Goal: Task Accomplishment & Management: Use online tool/utility

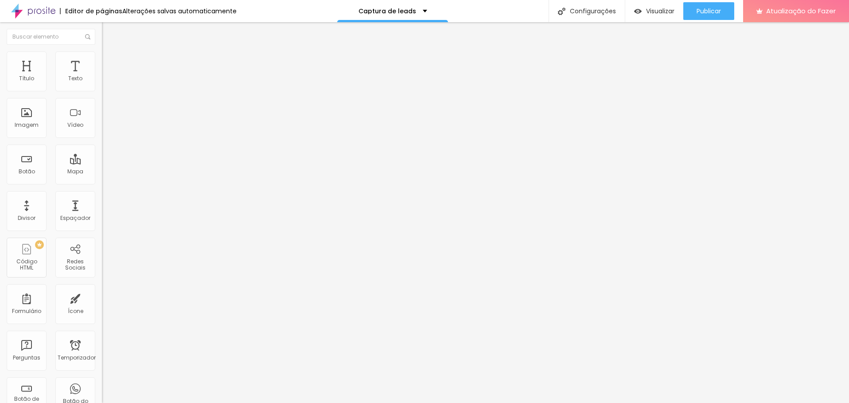
click at [122, 35] on font "Editar nulo" at bounding box center [138, 32] width 32 height 9
click at [81, 11] on font "Editor de páginas" at bounding box center [93, 11] width 57 height 9
click at [46, 12] on img at bounding box center [33, 11] width 44 height 22
click at [110, 61] on font "Estilo" at bounding box center [117, 58] width 14 height 8
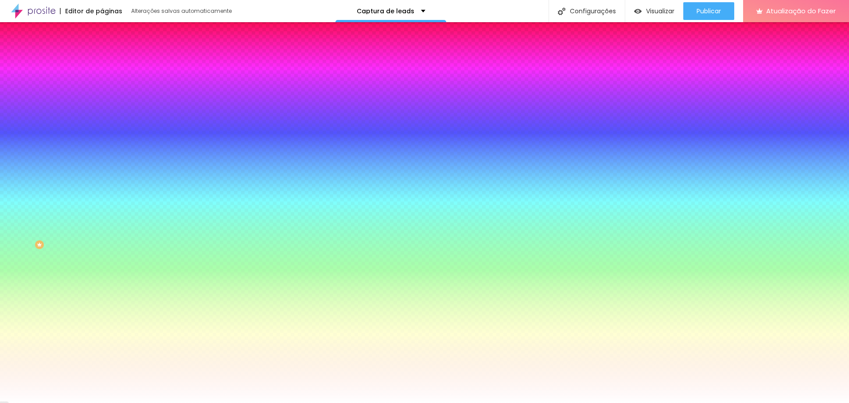
click at [110, 63] on font "Avançado" at bounding box center [124, 67] width 29 height 8
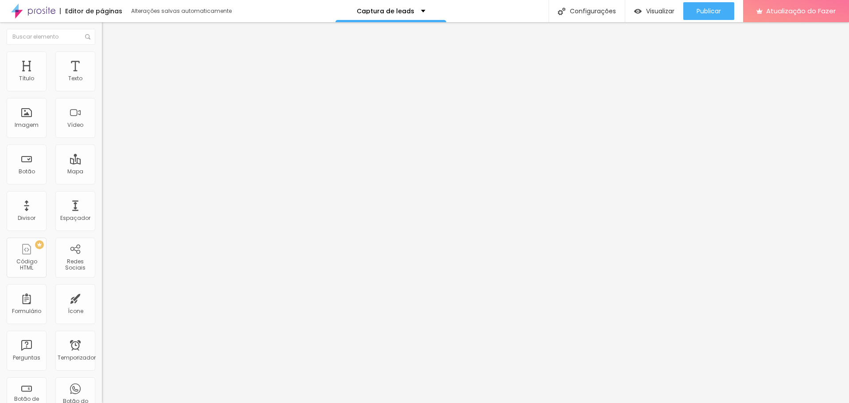
click at [110, 52] on font "Conteúdo" at bounding box center [123, 49] width 27 height 8
click at [102, 88] on img at bounding box center [105, 85] width 6 height 6
click at [102, 81] on img at bounding box center [105, 77] width 6 height 6
click at [102, 133] on span "Padrão 4:3" at bounding box center [116, 129] width 29 height 8
click at [102, 143] on span "Largo" at bounding box center [110, 140] width 16 height 8
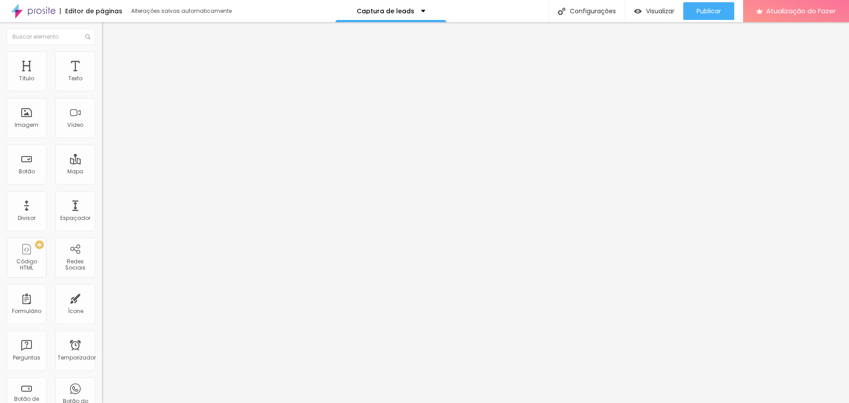
click at [127, 138] on font "21:9" at bounding box center [132, 134] width 10 height 8
click at [102, 146] on span "Largo" at bounding box center [110, 143] width 16 height 8
click at [102, 83] on input "text" at bounding box center [155, 78] width 106 height 9
paste input "[URL][DOMAIN_NAME]"
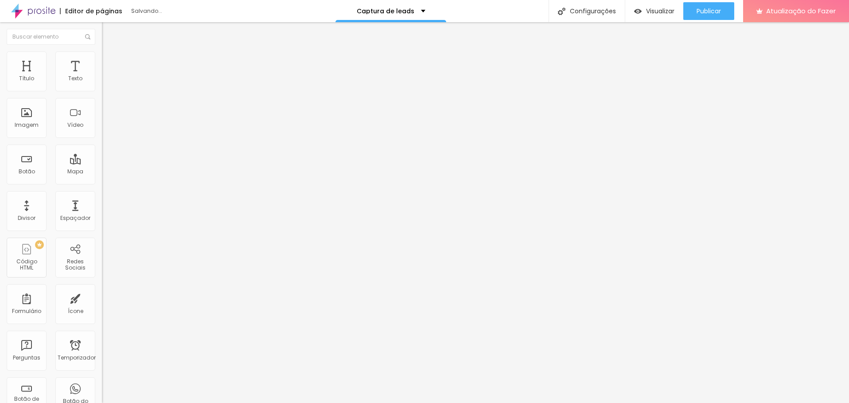
type input "[URL][DOMAIN_NAME]"
click at [102, 167] on div at bounding box center [153, 167] width 102 height 0
click at [110, 61] on font "Estilo" at bounding box center [117, 58] width 14 height 8
type input "98"
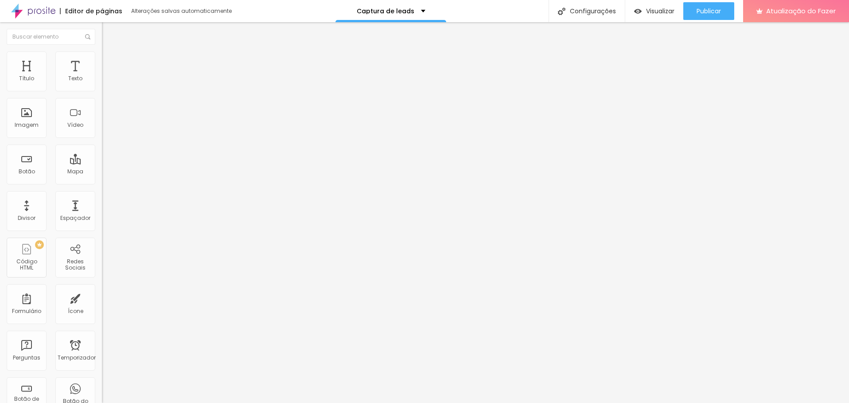
type input "95"
type input "90"
type input "88"
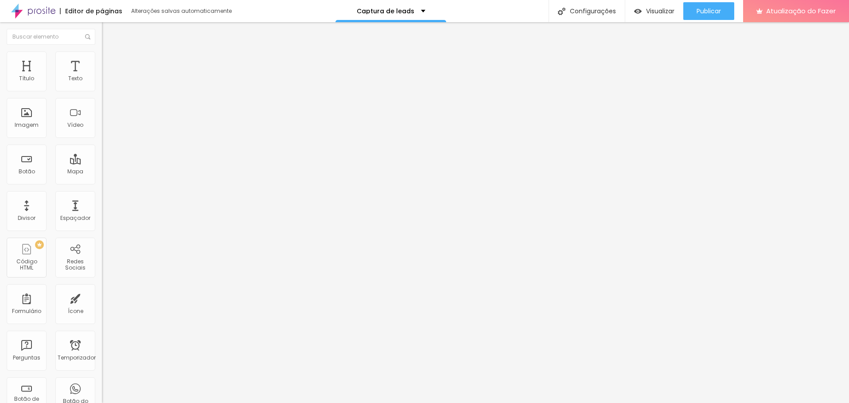
type input "88"
type input "85"
type input "83"
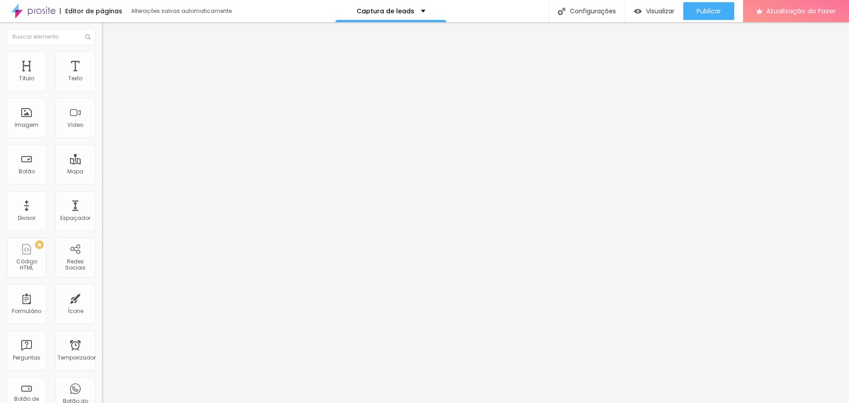
type input "82"
type input "81"
type input "80"
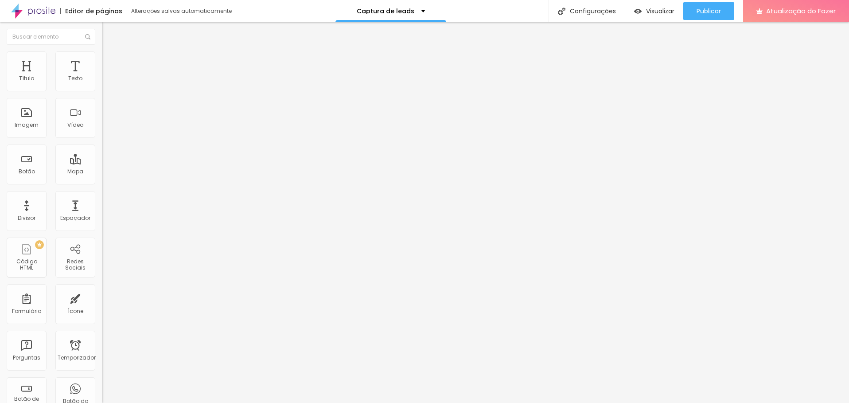
type input "80"
type input "78"
type input "74"
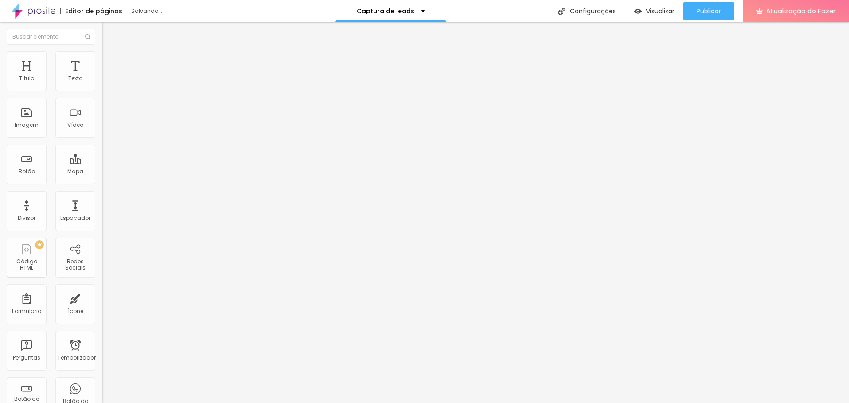
type input "71"
type input "70"
type input "71"
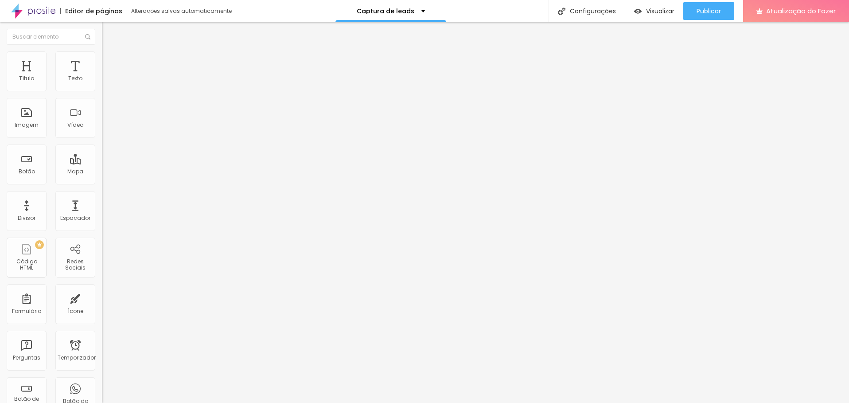
type input "71"
type input "73"
type input "79"
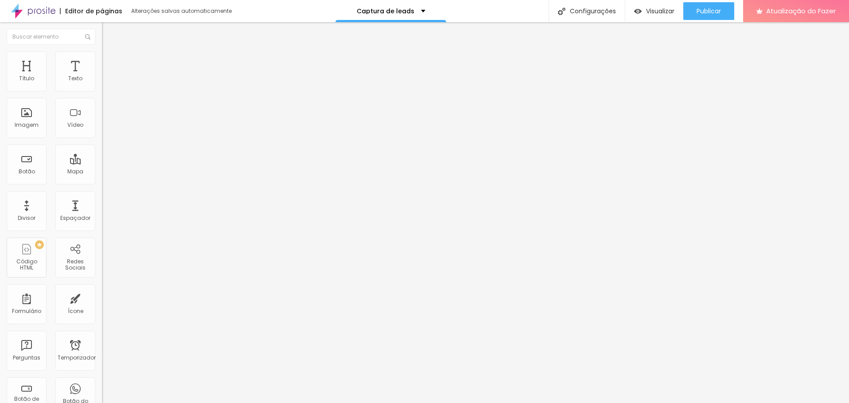
type input "81"
type input "84"
type input "86"
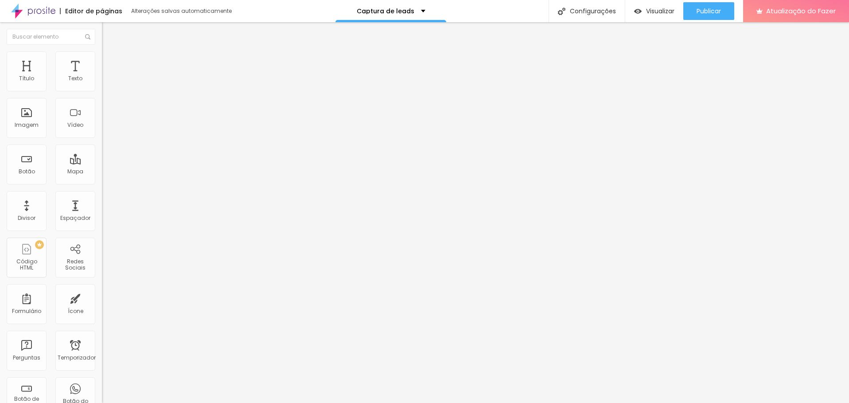
type input "86"
type input "87"
type input "88"
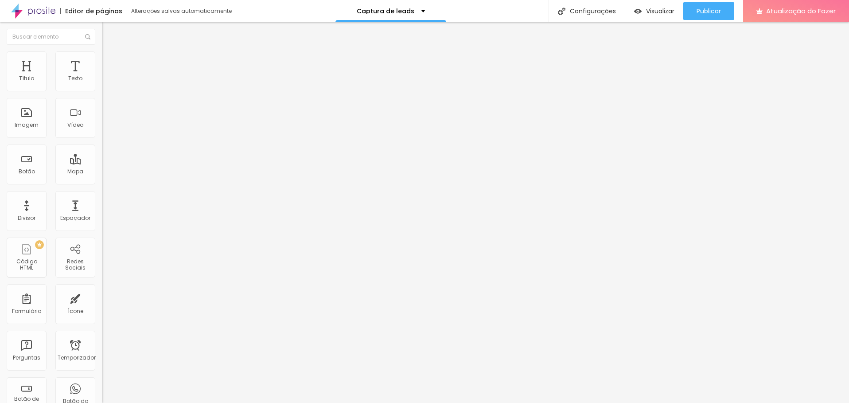
type input "89"
type input "90"
type input "91"
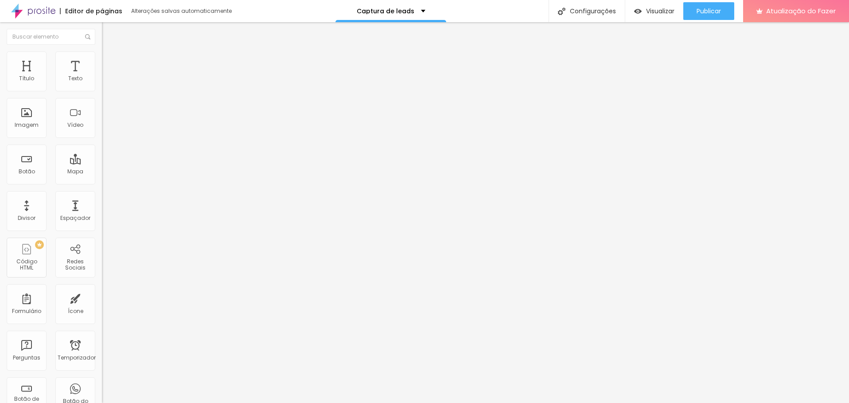
type input "91"
type input "92"
type input "91"
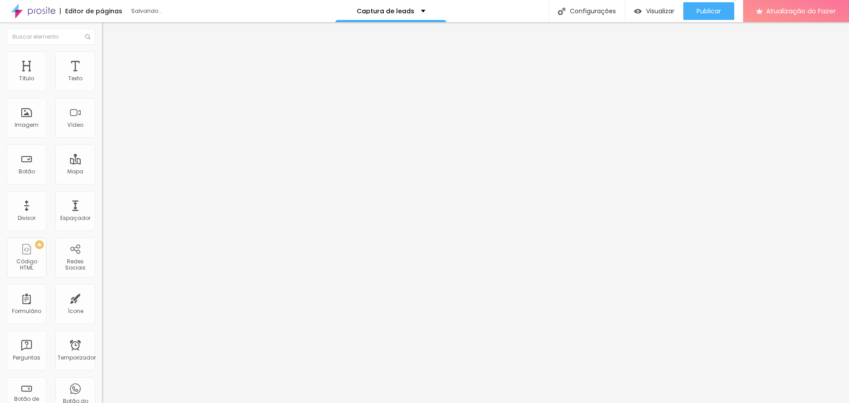
type input "90"
drag, startPoint x: 90, startPoint y: 95, endPoint x: 80, endPoint y: 94, distance: 10.2
type input "90"
click at [102, 91] on input "range" at bounding box center [130, 87] width 57 height 7
click at [110, 63] on font "Avançado" at bounding box center [124, 67] width 29 height 8
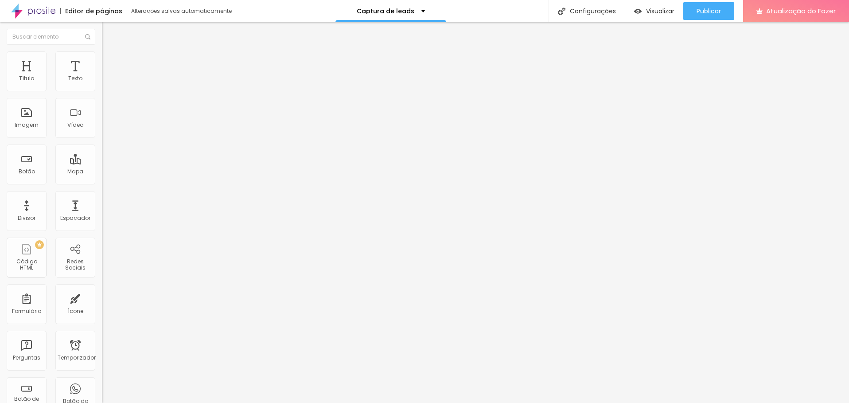
click at [102, 51] on li "Conteúdo" at bounding box center [153, 47] width 102 height 9
click at [110, 61] on font "Estilo" at bounding box center [117, 58] width 14 height 8
type input "92"
type input "94"
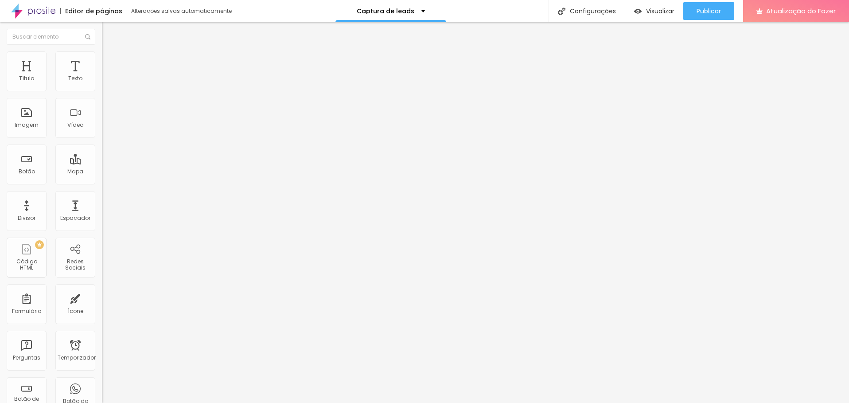
type input "94"
type input "97"
type input "100"
drag, startPoint x: 81, startPoint y: 96, endPoint x: 115, endPoint y: 98, distance: 33.7
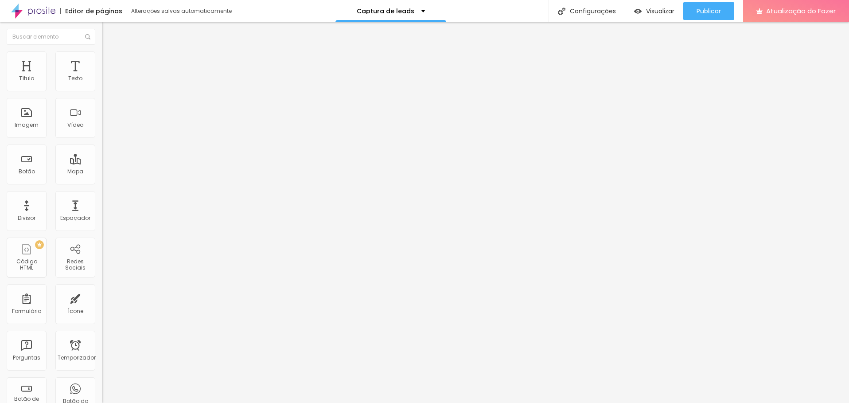
type input "100"
click at [115, 91] on input "range" at bounding box center [130, 87] width 57 height 7
click at [102, 133] on font "16:9 [PERSON_NAME]" at bounding box center [129, 129] width 54 height 8
click at [102, 137] on div "Ultrawide 21:9" at bounding box center [153, 134] width 102 height 5
click at [102, 146] on span "Largo" at bounding box center [110, 143] width 16 height 8
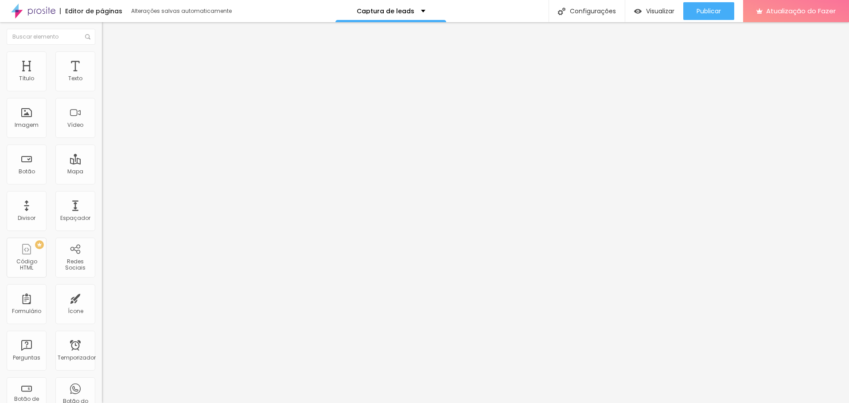
click at [102, 78] on div "URL do vídeo [URL][DOMAIN_NAME] Alinhamento Proporção 16:9 [PERSON_NAME] Ultraw…" at bounding box center [153, 120] width 102 height 103
click at [102, 51] on li "Estilo" at bounding box center [153, 55] width 102 height 9
click at [102, 51] on img at bounding box center [106, 47] width 8 height 8
click at [102, 172] on div at bounding box center [153, 172] width 102 height 0
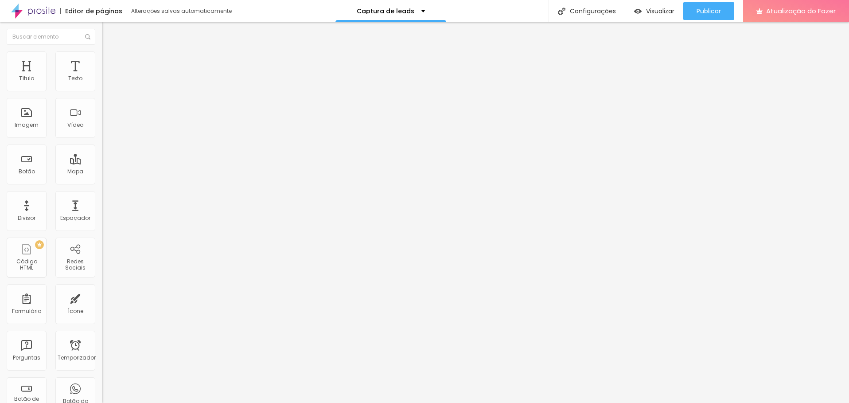
click at [102, 172] on div at bounding box center [153, 172] width 102 height 0
click at [109, 34] on div "Editar nulo" at bounding box center [132, 32] width 46 height 7
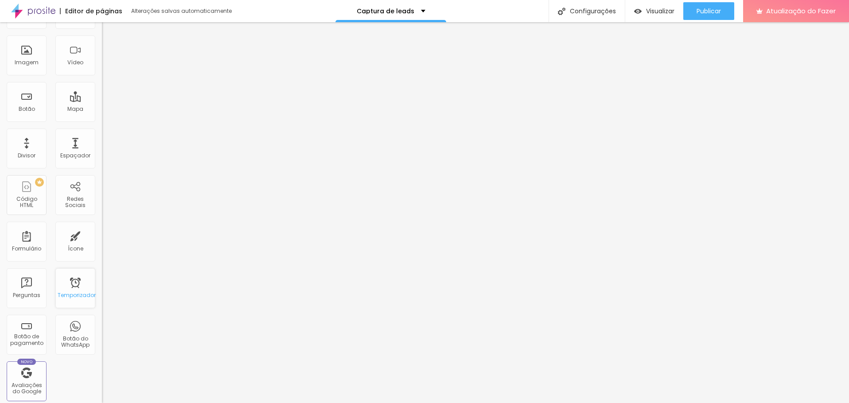
scroll to position [151, 0]
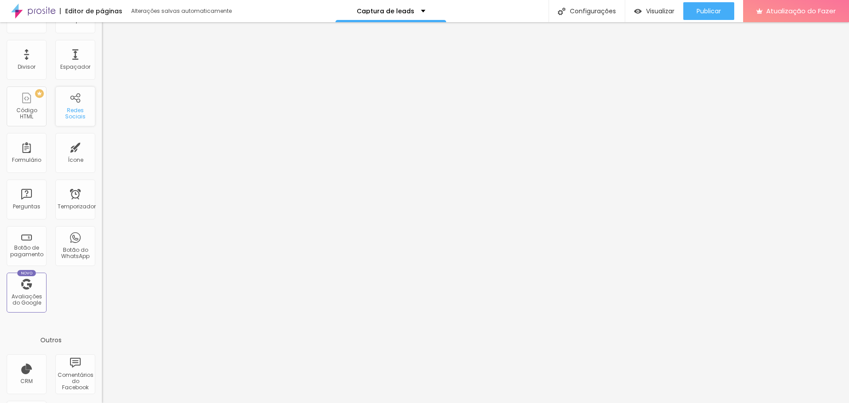
click at [65, 113] on font "Redes Sociais" at bounding box center [75, 113] width 20 height 14
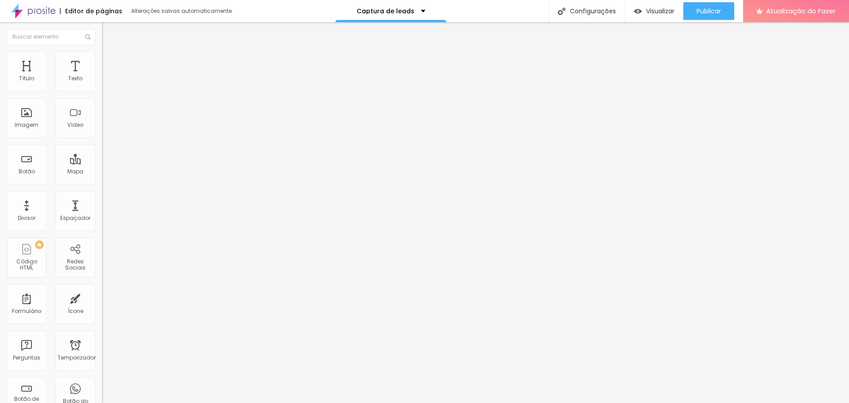
scroll to position [0, 0]
drag, startPoint x: 45, startPoint y: 99, endPoint x: -1, endPoint y: 106, distance: 46.6
click at [0, 106] on html "Editor de páginas Alterações [PERSON_NAME] automaticamente Captura de leads Con…" at bounding box center [424, 201] width 849 height 403
type input "i"
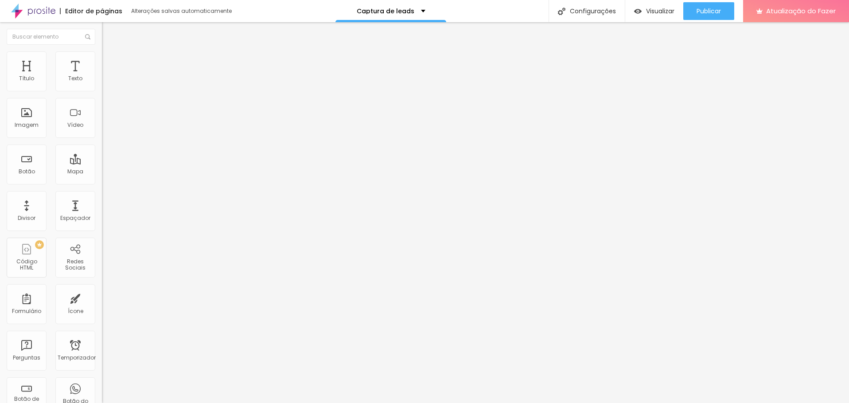
type input "INSTAGRAM"
click at [102, 106] on img at bounding box center [105, 103] width 6 height 6
click at [102, 158] on div "Link" at bounding box center [153, 163] width 102 height 11
click at [102, 159] on img at bounding box center [104, 161] width 4 height 4
click at [102, 137] on font "Normal" at bounding box center [112, 136] width 20 height 8
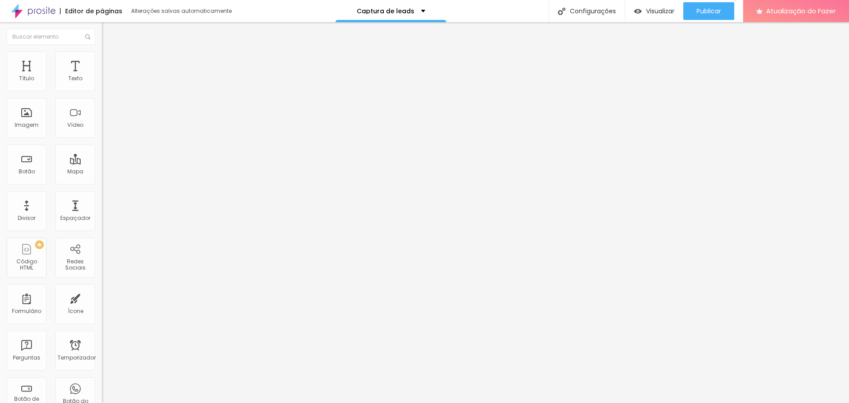
click at [102, 137] on font "Normal" at bounding box center [112, 136] width 20 height 8
click at [102, 180] on input "https://" at bounding box center [155, 178] width 106 height 9
click at [102, 183] on input "https://" at bounding box center [155, 178] width 106 height 9
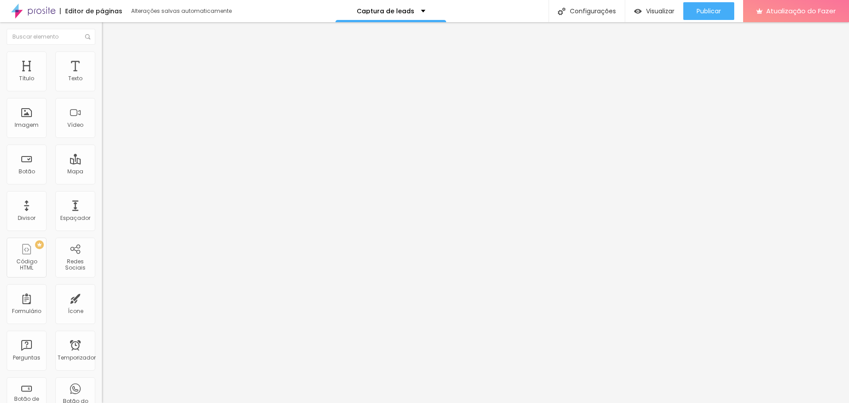
drag, startPoint x: 33, startPoint y: 186, endPoint x: 5, endPoint y: 186, distance: 27.5
click at [102, 186] on div "Texto INSTAGRAM Alinhamento [GEOGRAPHIC_DATA] Link URL https:// Abrir em uma no…" at bounding box center [153, 133] width 102 height 129
paste input "[DOMAIN_NAME][URL]"
type input "[URL][DOMAIN_NAME]"
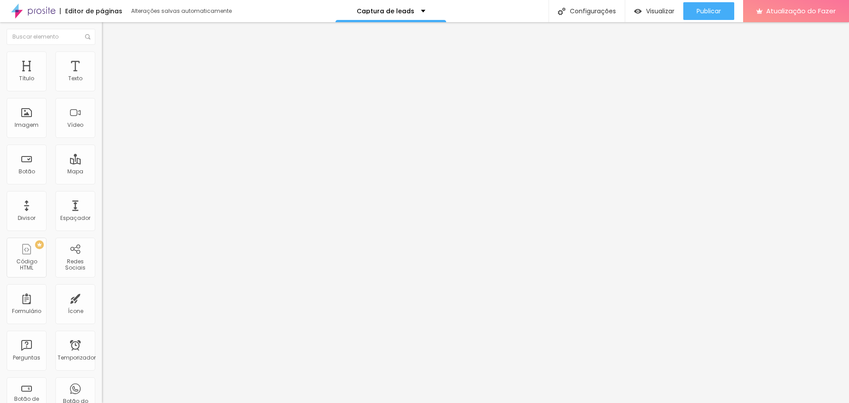
click at [102, 258] on div "Editar nulo Conteúdo Estilo Avançado Texto INSTAGRAM Alinhamento Tamanho Normal…" at bounding box center [153, 212] width 102 height 381
click at [102, 58] on li "Estilo" at bounding box center [153, 55] width 102 height 9
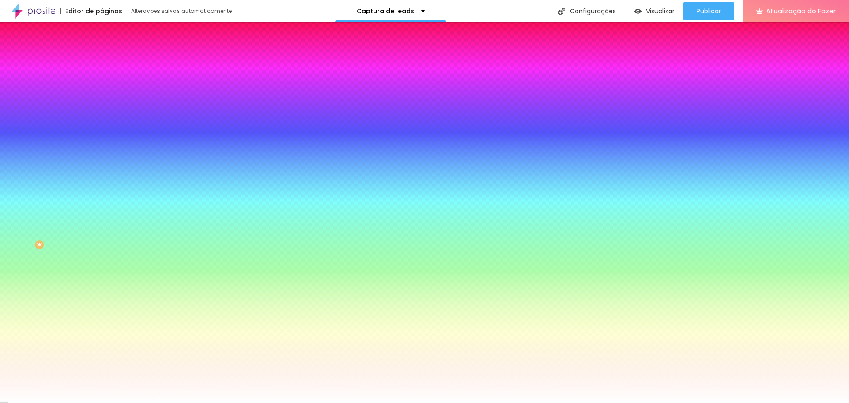
click at [110, 63] on font "Avançado" at bounding box center [124, 67] width 29 height 8
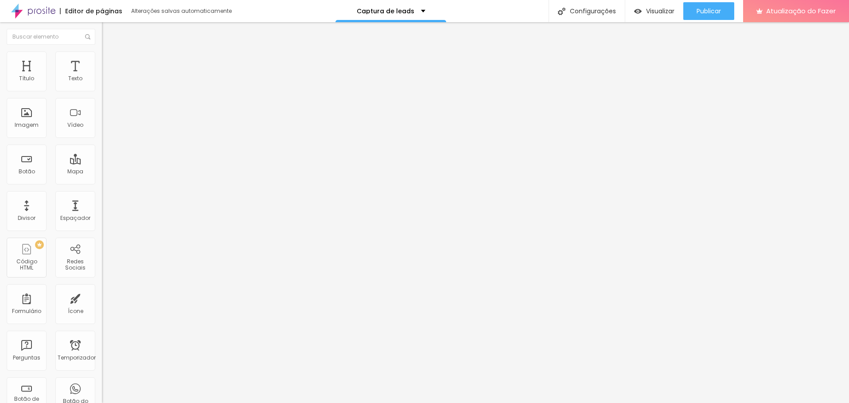
click at [107, 76] on font "Adicionar imagem" at bounding box center [133, 73] width 52 height 8
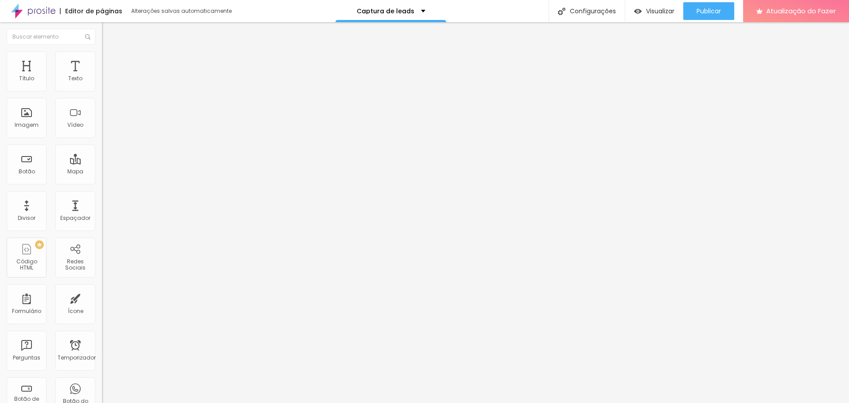
click at [102, 139] on font "Original" at bounding box center [112, 135] width 21 height 8
click at [102, 155] on font "Quadrado" at bounding box center [116, 151] width 29 height 8
click at [102, 149] on font "Padrão" at bounding box center [112, 146] width 20 height 8
click at [102, 56] on li "Estilo" at bounding box center [153, 55] width 102 height 9
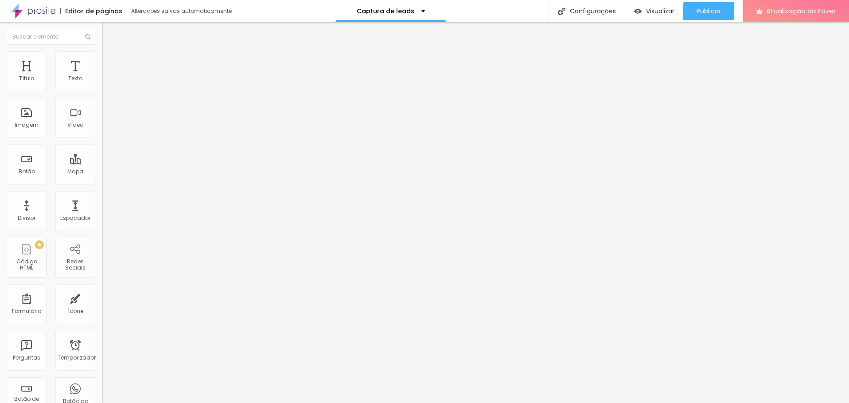
type input "95"
type input "90"
type input "85"
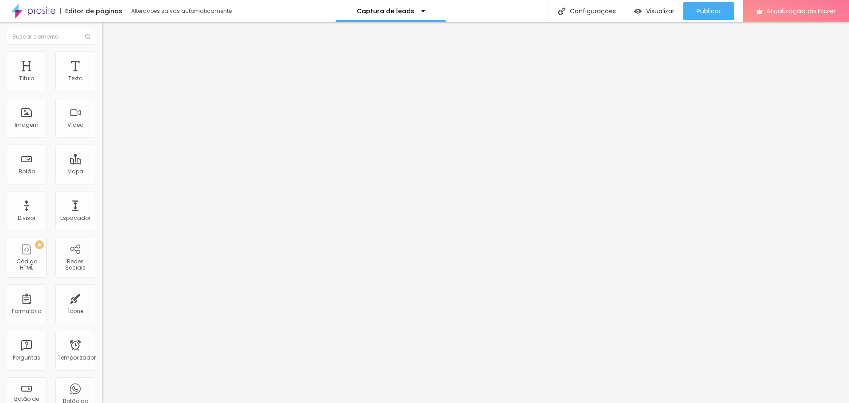
type input "85"
type input "90"
type input "95"
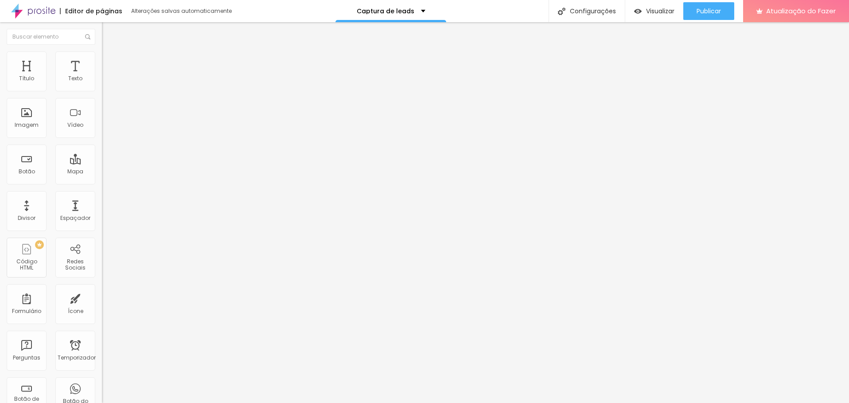
type input "100"
click at [102, 91] on input "range" at bounding box center [130, 87] width 57 height 7
type input "8"
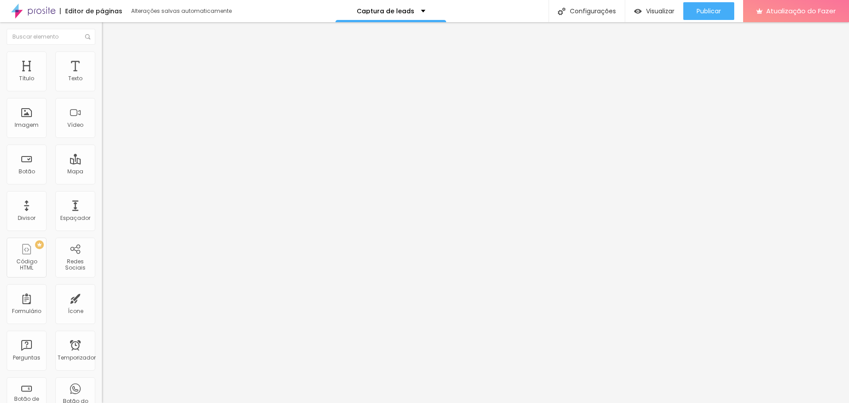
type input "10"
type input "13"
type input "15"
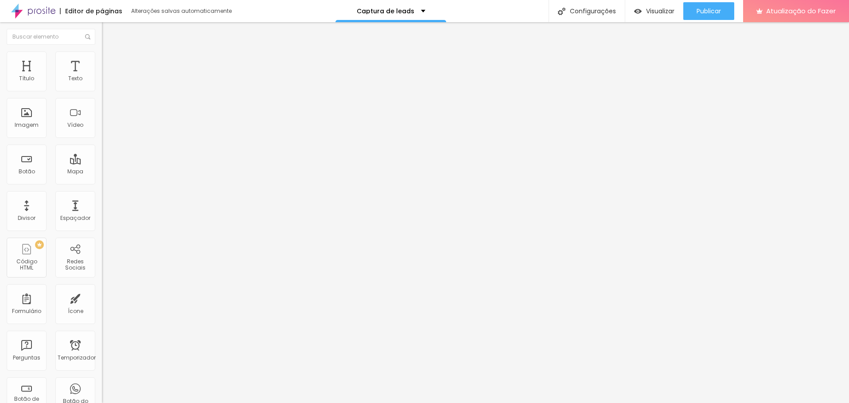
type input "15"
type input "20"
type input "21"
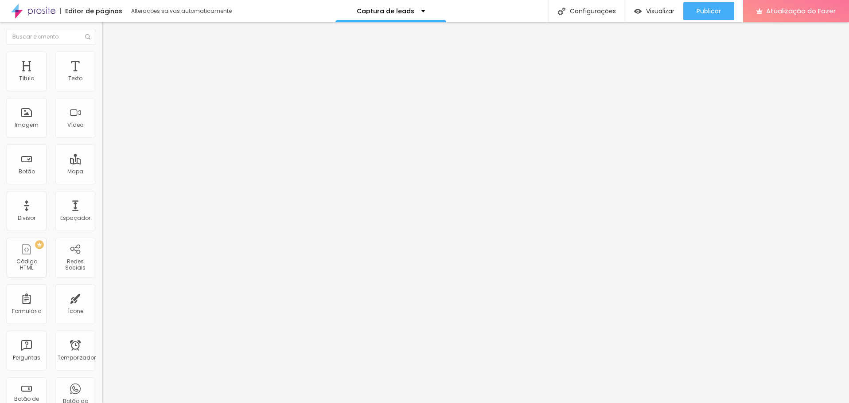
type input "23"
type input "25"
type input "20"
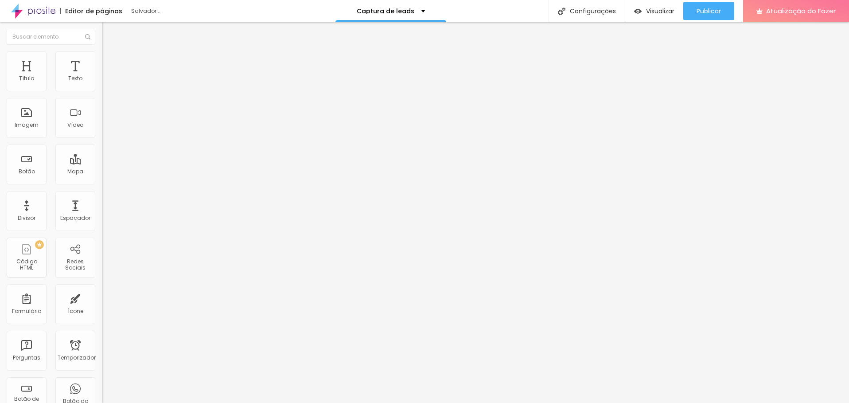
type input "20"
type input "16"
type input "11"
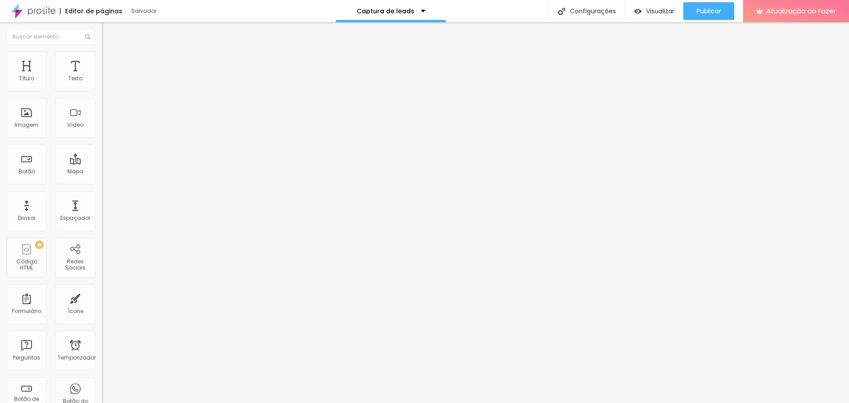
type input "8"
type input "7"
type input "5"
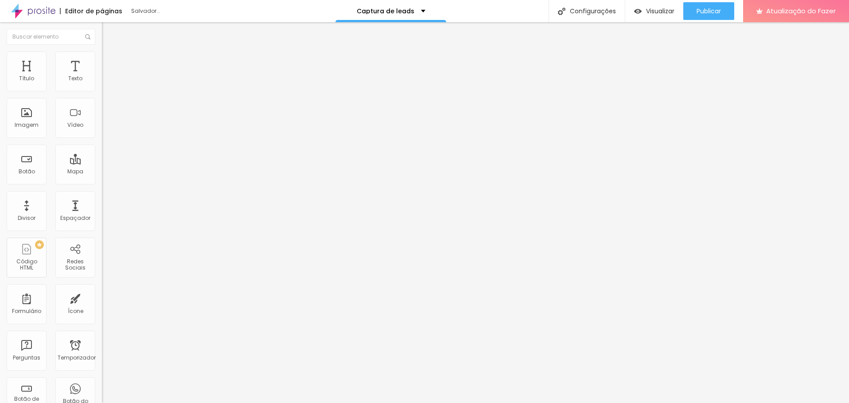
type input "5"
type input "3"
type input "2"
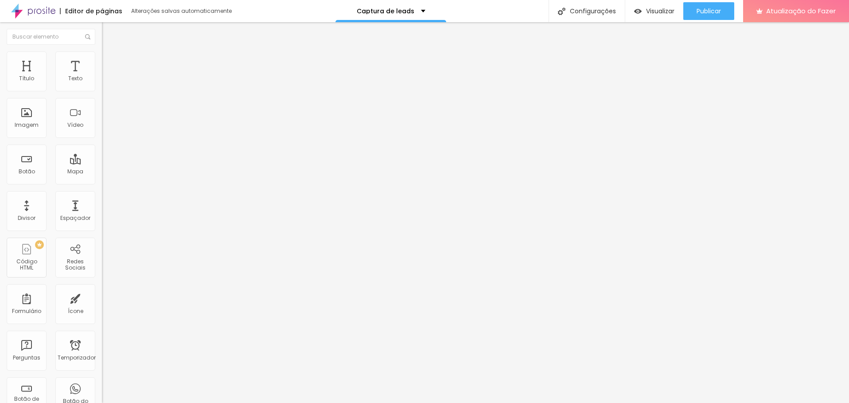
type input "0"
drag, startPoint x: 23, startPoint y: 113, endPoint x: 12, endPoint y: 115, distance: 10.8
click at [102, 195] on input "range" at bounding box center [130, 198] width 57 height 7
click at [102, 60] on li "Avançado" at bounding box center [153, 64] width 102 height 9
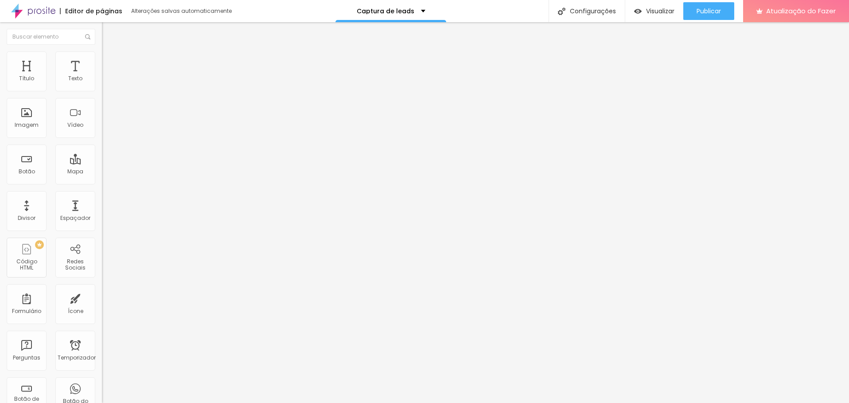
click at [102, 61] on ul "Conteúdo Estilo Avançado" at bounding box center [153, 56] width 102 height 27
click at [102, 59] on li "Estilo" at bounding box center [153, 55] width 102 height 9
click at [102, 51] on li "Conteúdo" at bounding box center [153, 47] width 102 height 9
click at [102, 139] on font "Padrão 4:3" at bounding box center [116, 135] width 29 height 8
click at [102, 144] on span "Cinema" at bounding box center [113, 141] width 22 height 8
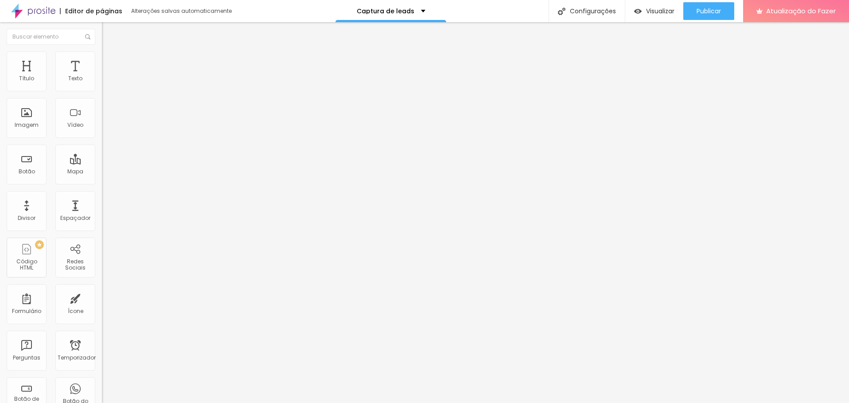
click at [102, 153] on span "Padrão" at bounding box center [112, 149] width 20 height 8
click at [102, 158] on span "Quadrado" at bounding box center [116, 154] width 29 height 8
click at [102, 177] on input at bounding box center [162, 181] width 121 height 9
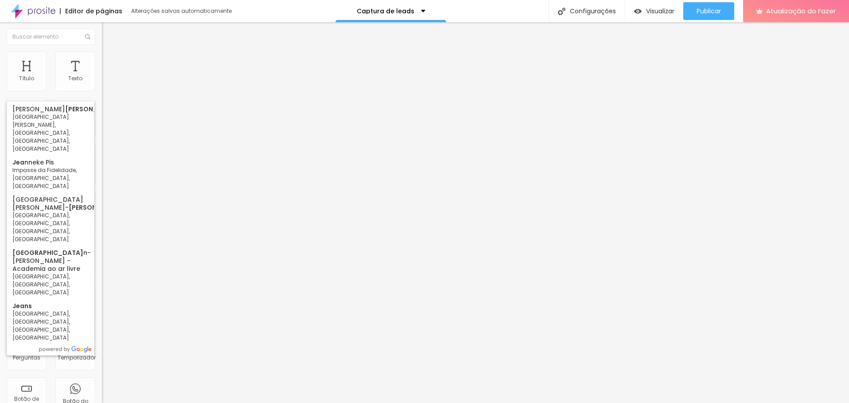
type input "J"
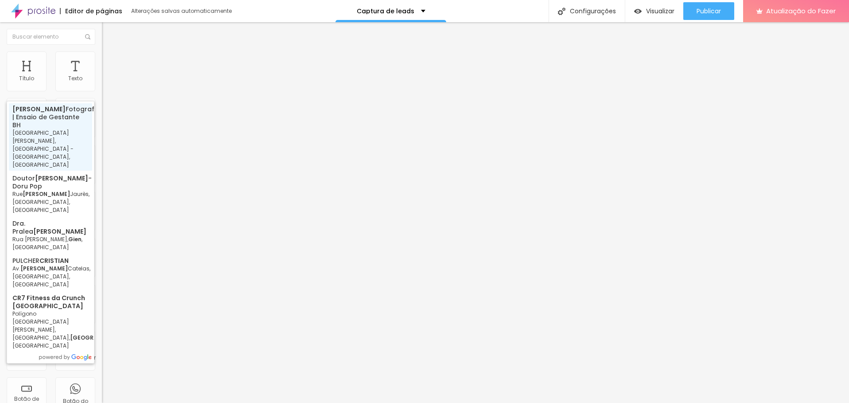
type input "[PERSON_NAME] Fotografia | Ensaio de Gestante BH - [GEOGRAPHIC_DATA][PERSON_NAM…"
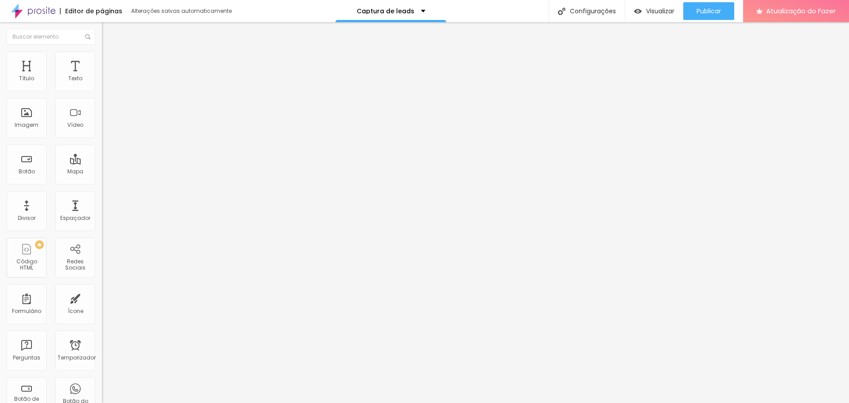
click at [102, 56] on img at bounding box center [106, 55] width 8 height 8
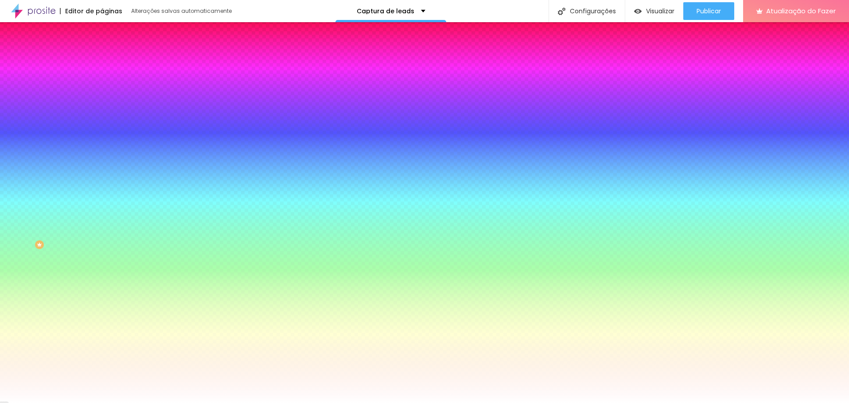
click at [102, 125] on div at bounding box center [153, 128] width 102 height 7
click at [108, 125] on input "radio" at bounding box center [111, 128] width 6 height 6
radio input "true"
click at [102, 125] on div at bounding box center [153, 128] width 102 height 7
click at [102, 125] on input "radio" at bounding box center [105, 128] width 6 height 6
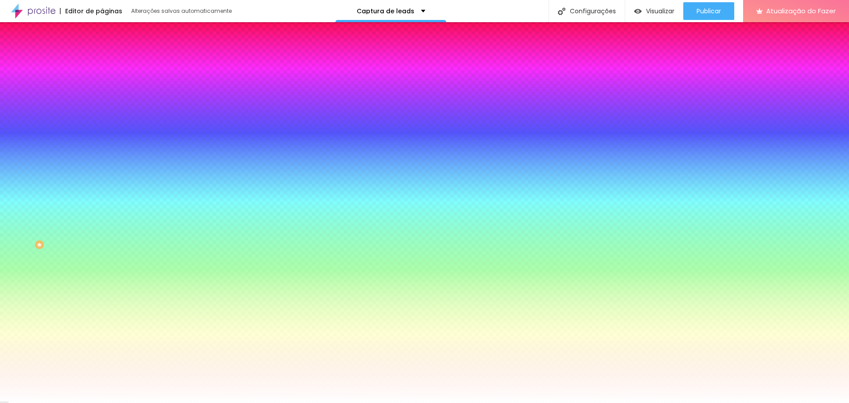
radio input "true"
click at [102, 125] on div at bounding box center [153, 128] width 102 height 7
click at [108, 125] on input "radio" at bounding box center [111, 128] width 6 height 6
radio input "true"
radio input "false"
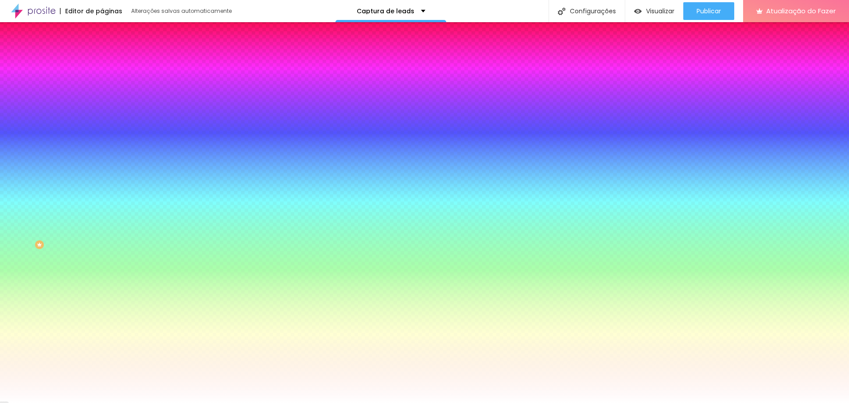
click at [113, 125] on input "radio" at bounding box center [116, 128] width 6 height 6
radio input "true"
radio input "false"
click at [102, 125] on input "radio" at bounding box center [105, 128] width 6 height 6
radio input "true"
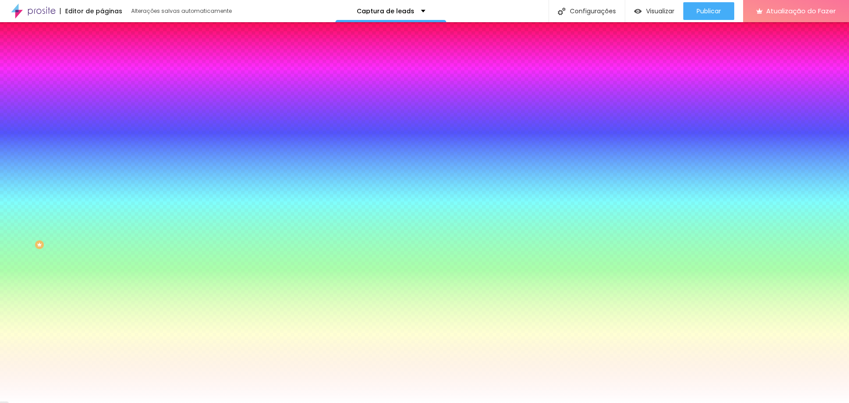
radio input "false"
click at [102, 258] on input "#50AFF4" at bounding box center [155, 259] width 106 height 9
click at [102, 255] on div at bounding box center [153, 255] width 102 height 0
type input "#000000"
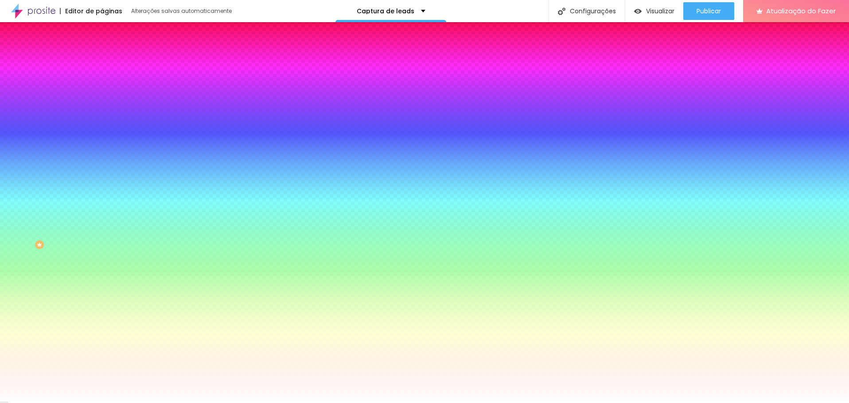
drag, startPoint x: 53, startPoint y: 271, endPoint x: 8, endPoint y: 362, distance: 100.7
click at [102, 362] on div "Editar nulo Conteúdo Estilo Avançado Visual Cor de fundo Voltar ao padrão #F4F3…" at bounding box center [153, 212] width 102 height 381
click at [106, 117] on img at bounding box center [108, 119] width 5 height 5
radio input "false"
radio input "true"
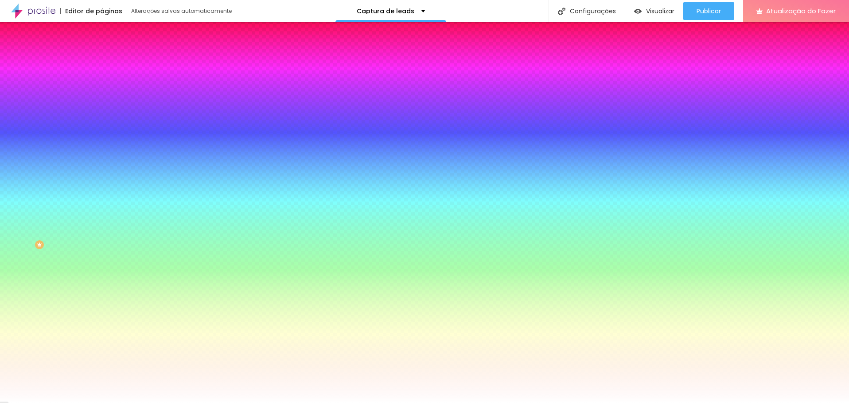
click at [106, 81] on img at bounding box center [108, 78] width 5 height 5
radio input "true"
radio input "false"
click at [102, 51] on li "Conteúdo" at bounding box center [153, 47] width 102 height 9
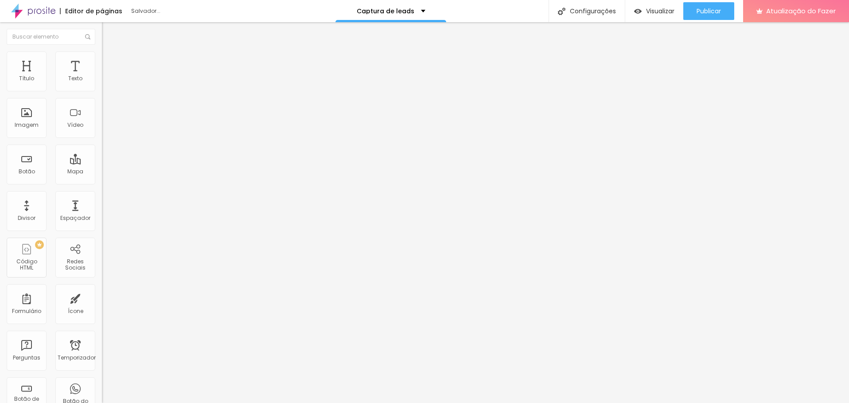
click at [110, 60] on font "Avançado" at bounding box center [124, 58] width 29 height 8
click at [102, 51] on img at bounding box center [106, 47] width 8 height 8
click at [102, 270] on div "Editar nulo Estilo Avançado Tamanho Título 1 H1 Título 2 H2 Título 3 H3 Título …" at bounding box center [153, 212] width 102 height 381
click at [102, 58] on li "Avançado" at bounding box center [153, 55] width 102 height 9
click at [102, 51] on img at bounding box center [106, 47] width 8 height 8
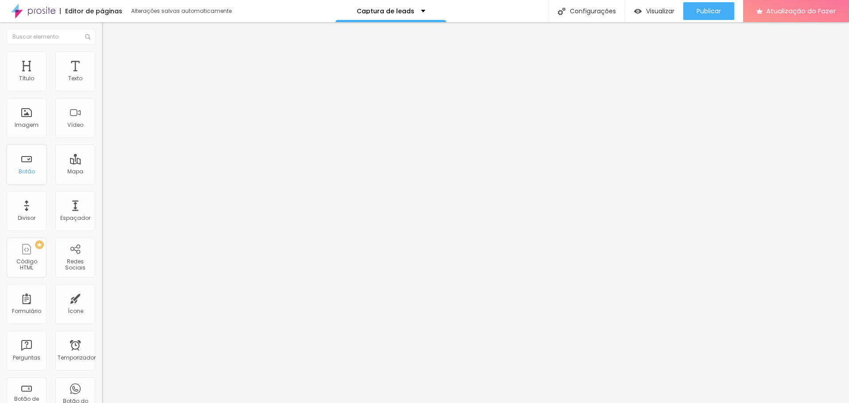
click at [27, 175] on font "Botão" at bounding box center [27, 172] width 16 height 8
click at [102, 83] on input "Click me" at bounding box center [155, 78] width 106 height 9
drag, startPoint x: 60, startPoint y: 102, endPoint x: -1, endPoint y: 102, distance: 60.7
click at [0, 102] on html "Editor de páginas Alterações [PERSON_NAME] automaticamente Captura de leads Con…" at bounding box center [424, 201] width 849 height 403
type input "a"
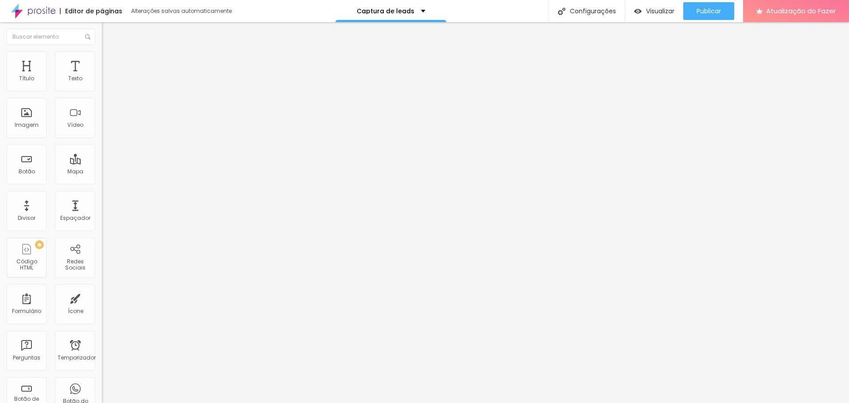
type input "Agende seu ensaio"
click at [102, 183] on input "https://" at bounding box center [155, 178] width 106 height 9
drag, startPoint x: 47, startPoint y: 184, endPoint x: 4, endPoint y: 186, distance: 43.0
click at [102, 186] on div "Texto Agende seu ensaio Alinhamento Tamanho Normal Pequeno Normal Grande Link U…" at bounding box center [153, 133] width 102 height 129
paste input "://[DOMAIN_NAME][URL]"
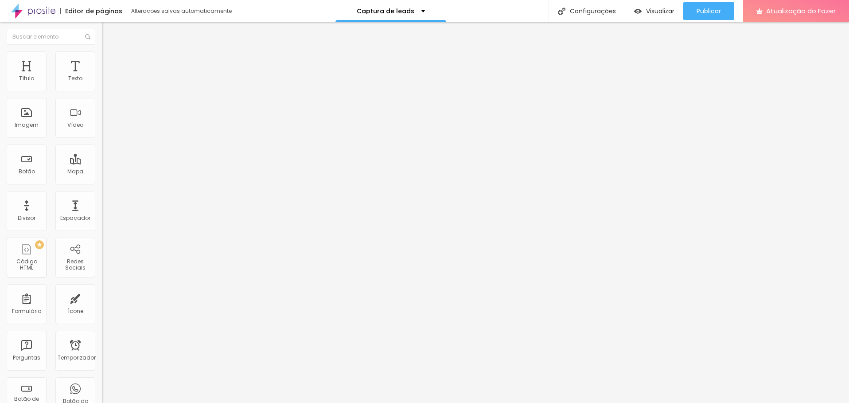
type input "[URL][DOMAIN_NAME]"
click at [110, 61] on font "Estilo" at bounding box center [117, 58] width 14 height 8
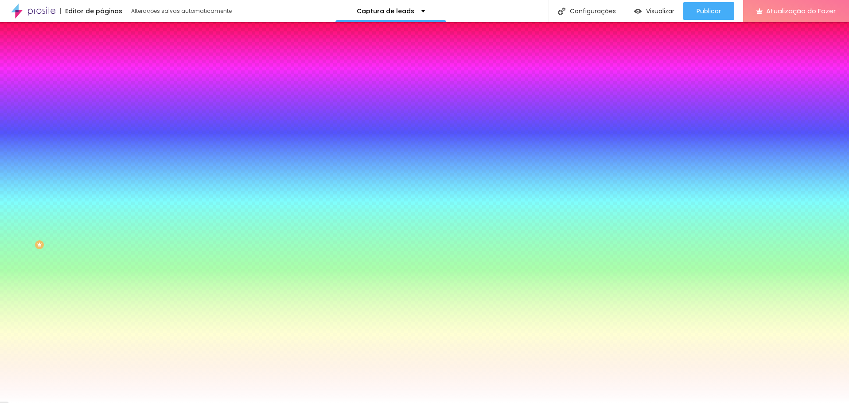
click at [110, 63] on font "Avançado" at bounding box center [124, 67] width 29 height 8
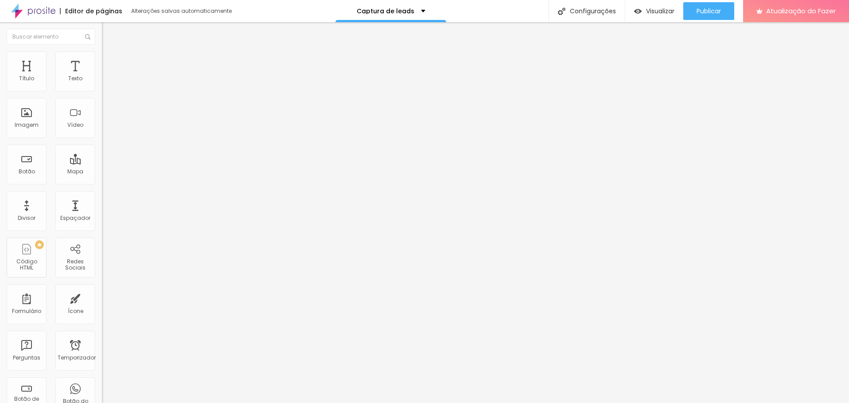
click at [102, 28] on button "Editar nulo" at bounding box center [153, 32] width 102 height 20
click at [723, 8] on button "Publicar" at bounding box center [709, 11] width 51 height 18
click at [662, 9] on font "Visualizar" at bounding box center [652, 11] width 28 height 9
